Goal: Task Accomplishment & Management: Manage account settings

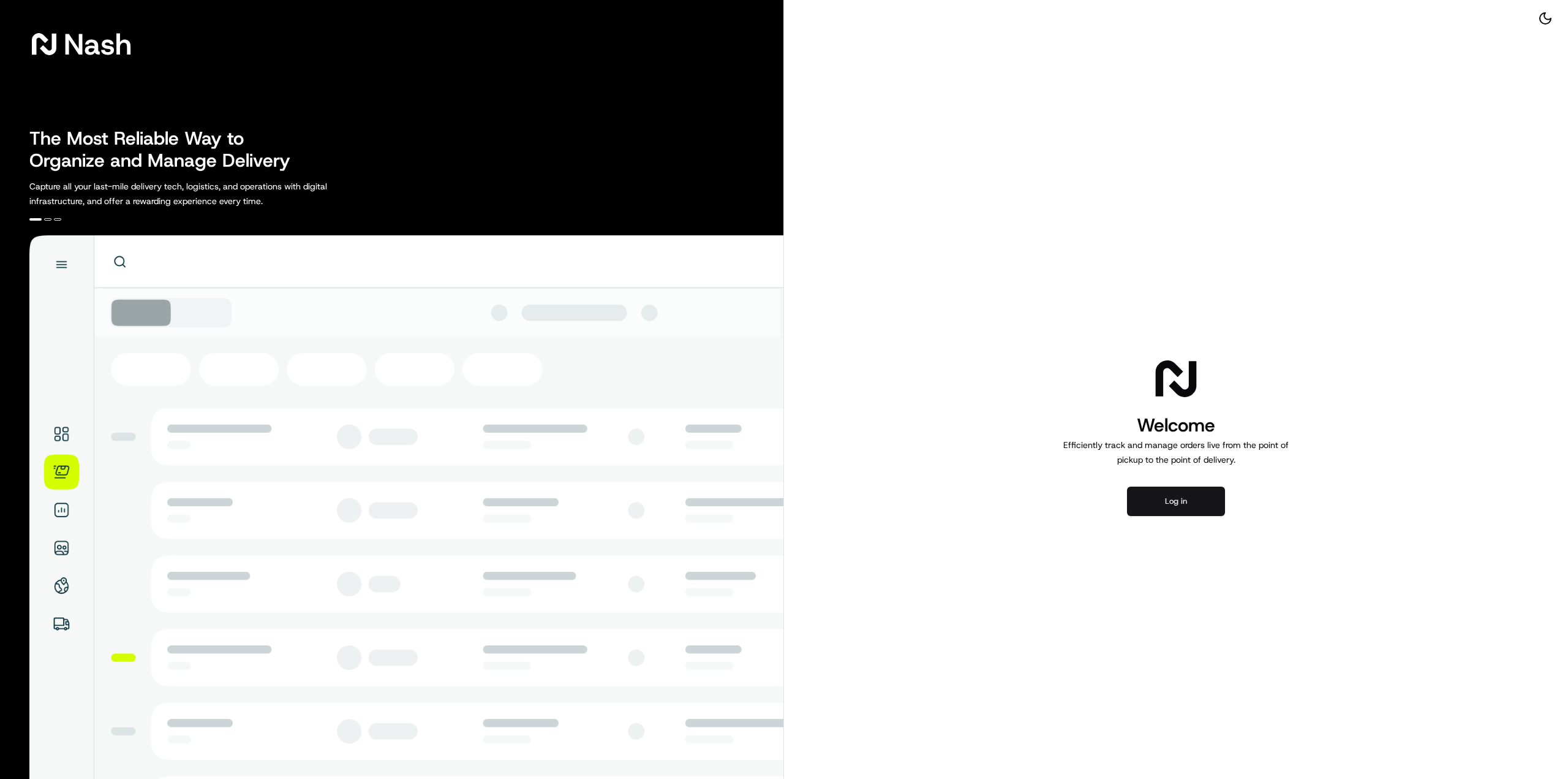
click at [1185, 506] on button "Log in" at bounding box center [1176, 501] width 98 height 30
